Goal: Information Seeking & Learning: Learn about a topic

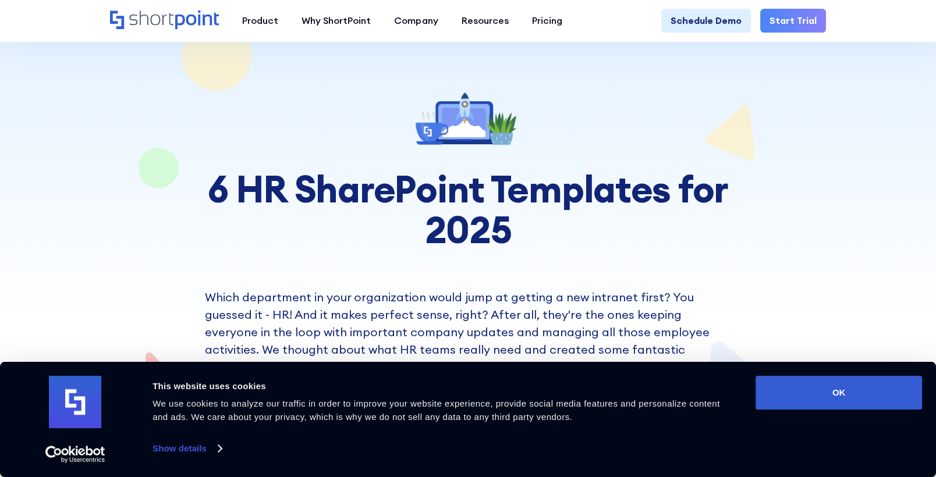
scroll to position [58, 0]
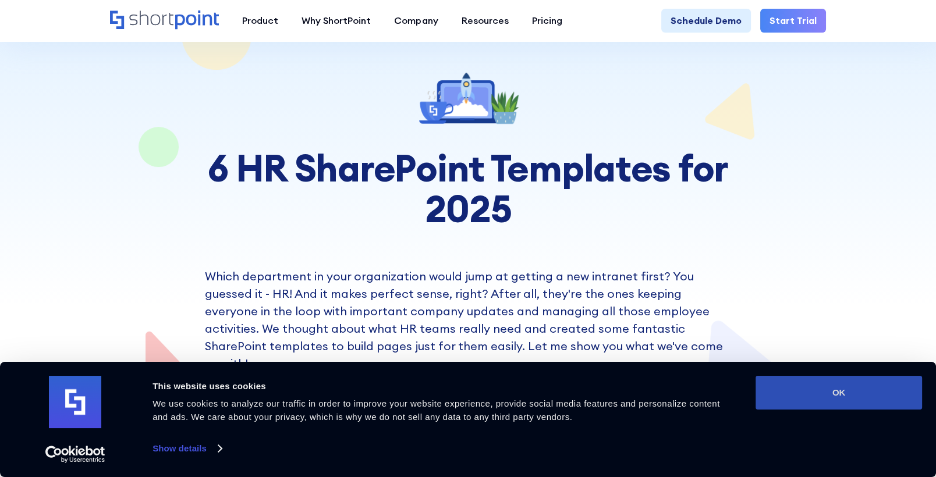
click at [828, 395] on button "OK" at bounding box center [838, 393] width 166 height 34
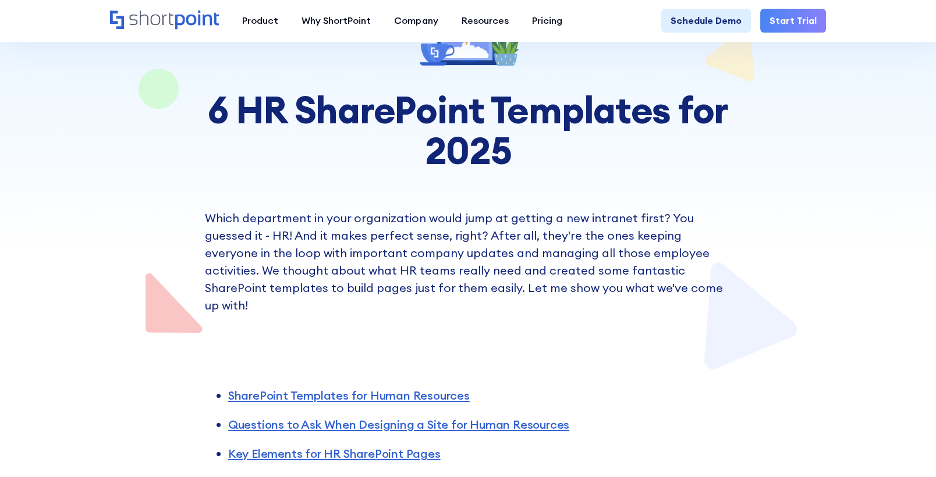
scroll to position [175, 0]
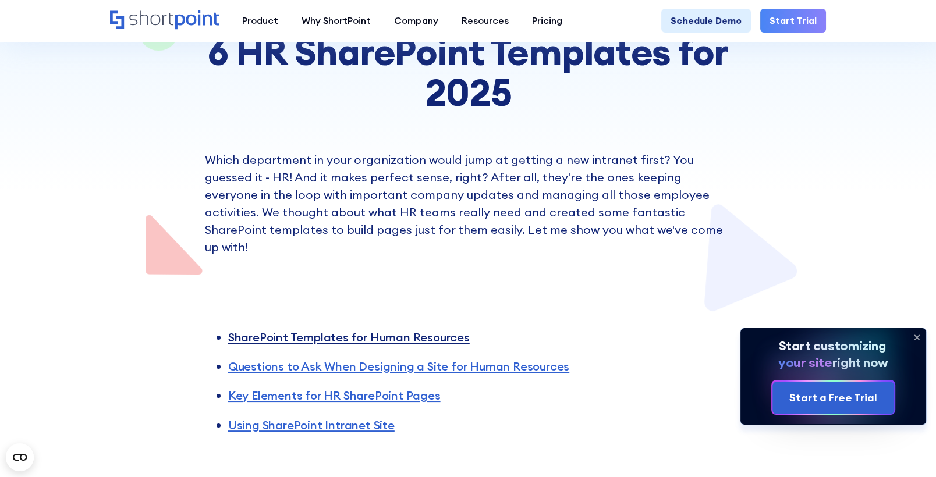
click at [362, 330] on link "SharePoint Templates for Human Resources" at bounding box center [348, 337] width 241 height 15
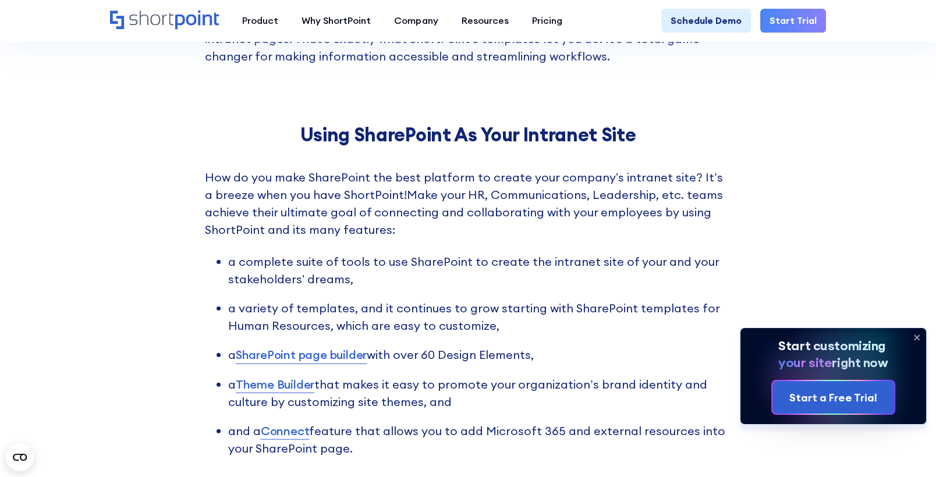
scroll to position [3609, 0]
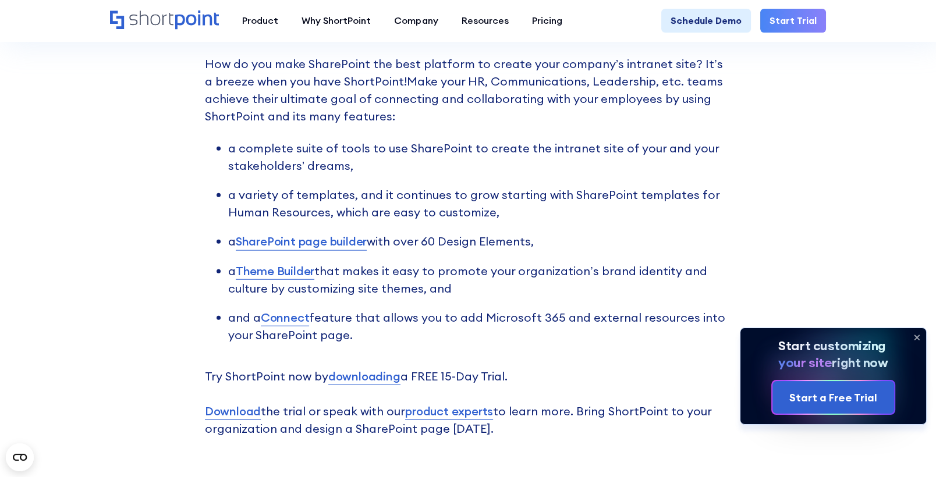
click at [349, 233] on link "SharePoint page builder" at bounding box center [301, 241] width 131 height 17
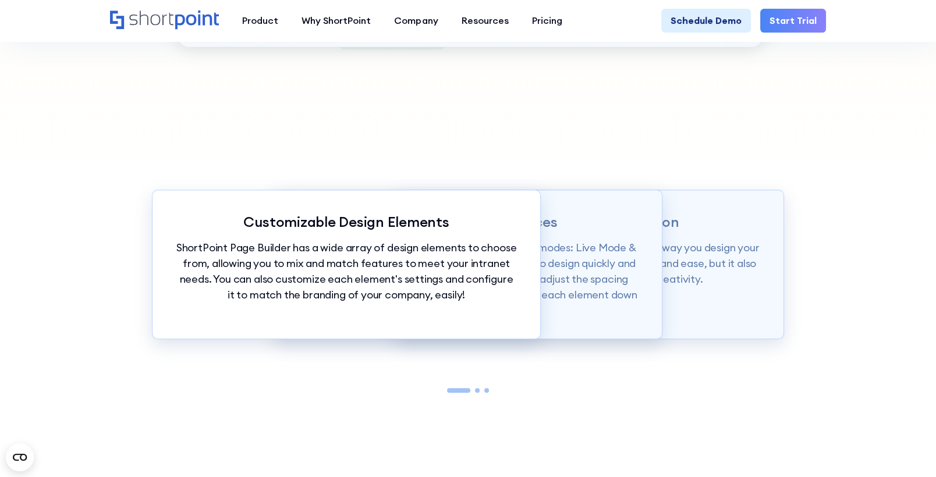
scroll to position [1047, 0]
